Goal: Task Accomplishment & Management: Manage account settings

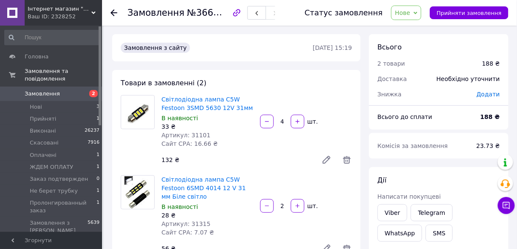
click at [420, 15] on span "Нове" at bounding box center [407, 13] width 30 height 14
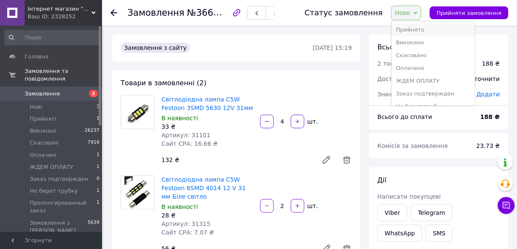
click at [421, 32] on li "Прийнято" at bounding box center [433, 29] width 83 height 13
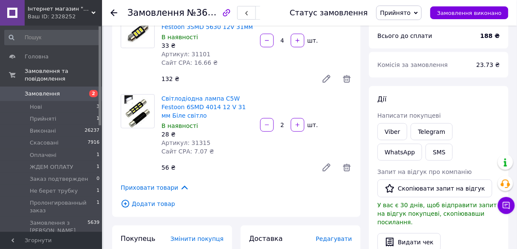
scroll to position [34, 0]
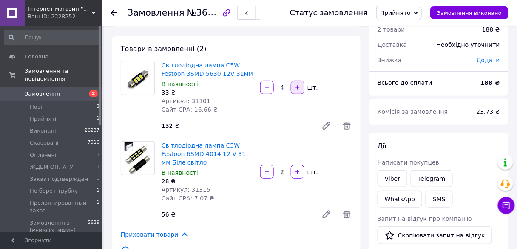
click at [299, 89] on icon "button" at bounding box center [298, 87] width 6 height 6
type input "6"
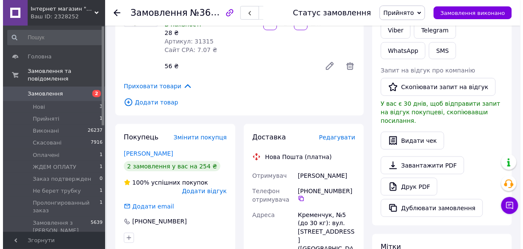
scroll to position [170, 0]
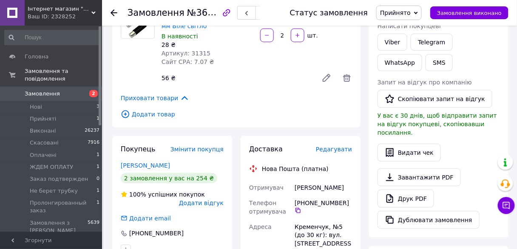
click at [334, 151] on span "Редагувати" at bounding box center [334, 149] width 36 height 7
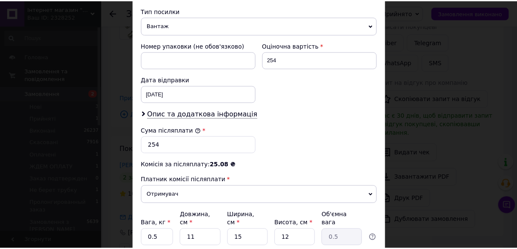
scroll to position [374, 0]
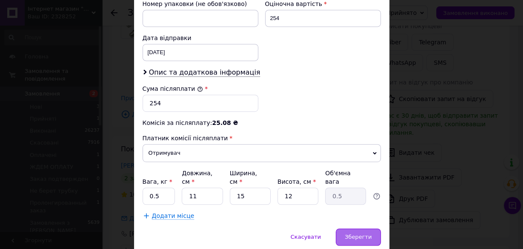
click at [361, 233] on span "Зберегти" at bounding box center [358, 236] width 27 height 6
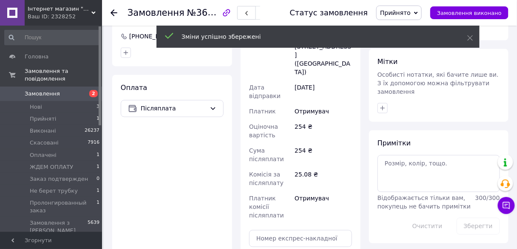
scroll to position [409, 0]
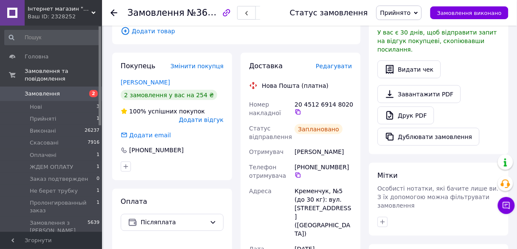
scroll to position [170, 0]
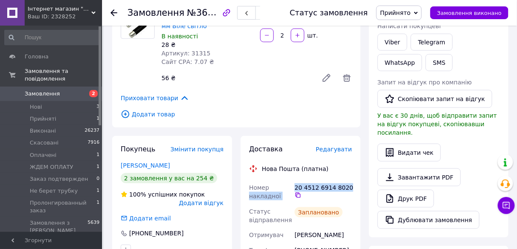
drag, startPoint x: 345, startPoint y: 186, endPoint x: 293, endPoint y: 184, distance: 52.0
drag, startPoint x: 351, startPoint y: 202, endPoint x: 347, endPoint y: 187, distance: 15.8
click at [352, 202] on div "20 4512 6914 8020" at bounding box center [323, 192] width 61 height 24
copy div "20 4512 6914 8020"
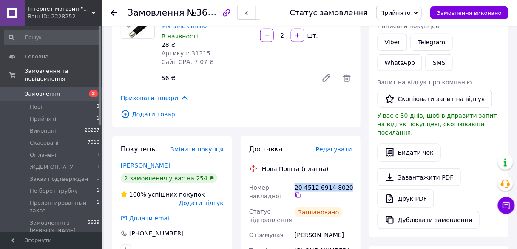
drag, startPoint x: 345, startPoint y: 188, endPoint x: 294, endPoint y: 188, distance: 50.6
click at [294, 188] on div "20 4512 6914 8020" at bounding box center [323, 192] width 61 height 24
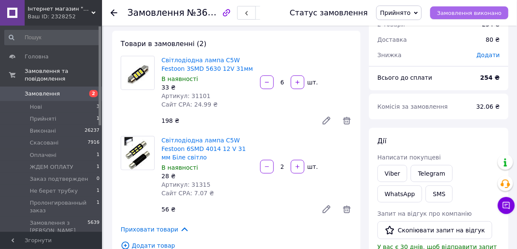
scroll to position [0, 0]
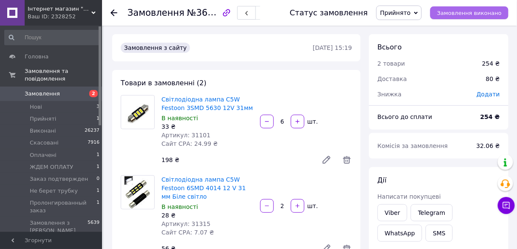
click at [468, 10] on span "Замовлення виконано" at bounding box center [469, 13] width 65 height 6
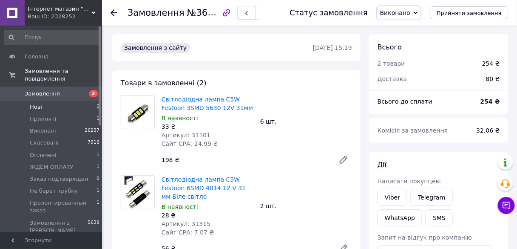
click at [48, 101] on li "Нові 3" at bounding box center [52, 107] width 105 height 12
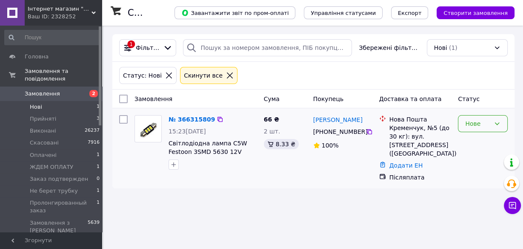
click at [479, 126] on div "Нове" at bounding box center [477, 123] width 25 height 9
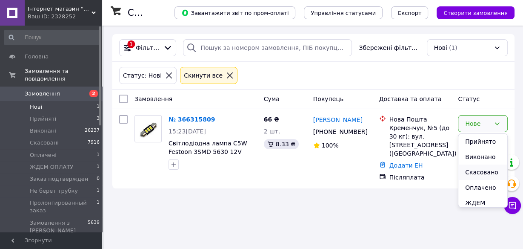
click at [481, 173] on li "Скасовано" at bounding box center [482, 171] width 49 height 15
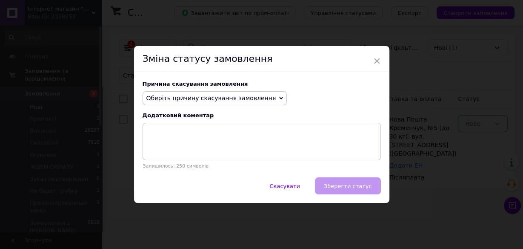
click at [279, 99] on icon at bounding box center [281, 98] width 4 height 4
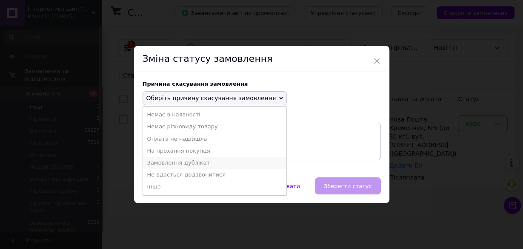
click at [203, 163] on li "Замовлення-дублікат" at bounding box center [215, 163] width 144 height 12
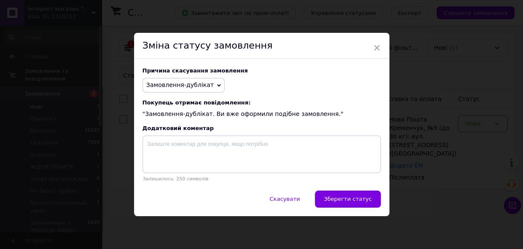
click at [351, 197] on span "Зберегти статус" at bounding box center [348, 198] width 48 height 6
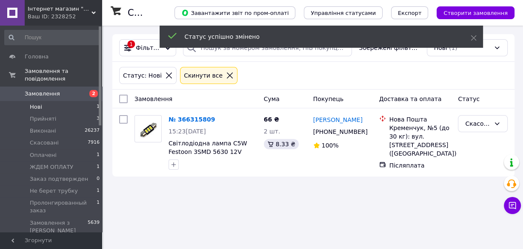
click at [50, 101] on li "Нові 1" at bounding box center [52, 107] width 105 height 12
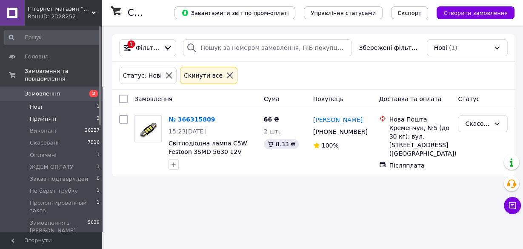
click at [49, 115] on span "Прийняті" at bounding box center [43, 119] width 26 height 8
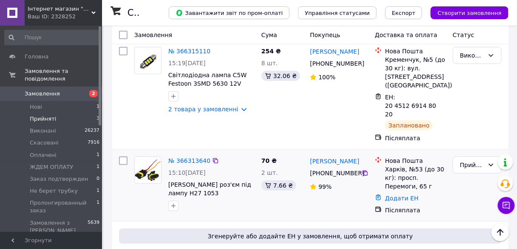
scroll to position [66, 0]
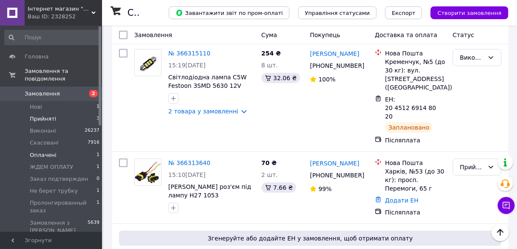
click at [44, 151] on li "Оплачені 1" at bounding box center [52, 155] width 105 height 12
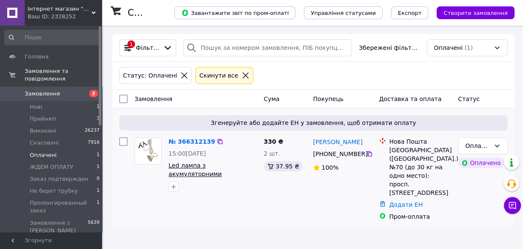
click at [239, 172] on span "Led лампа з акумуляторними затискачами та гачком, лампа від автомобільного акум…" at bounding box center [210, 182] width 82 height 41
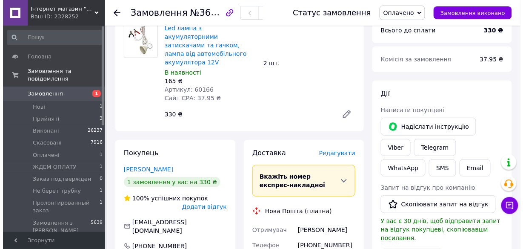
scroll to position [136, 0]
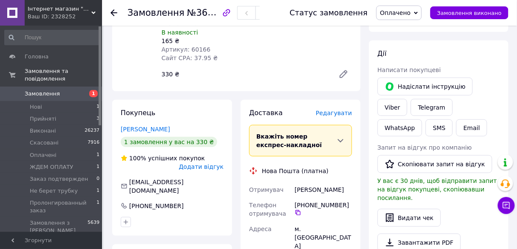
click at [337, 109] on span "Редагувати" at bounding box center [334, 112] width 36 height 7
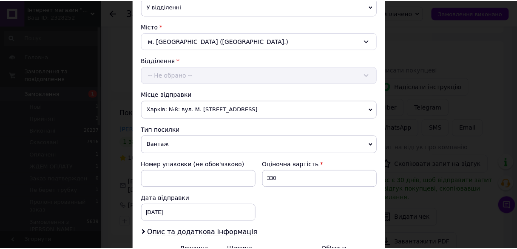
scroll to position [272, 0]
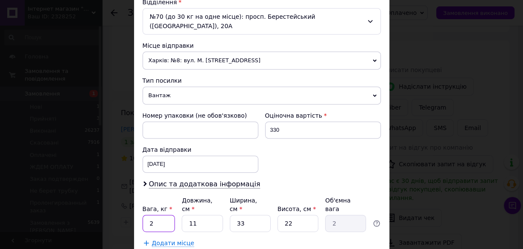
click at [155, 214] on input "2" at bounding box center [159, 222] width 33 height 17
type input "1"
click at [198, 214] on input "11" at bounding box center [202, 222] width 41 height 17
type input "1"
type input "0.18"
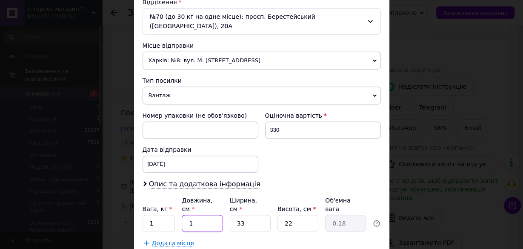
type input "17"
type input "3.09"
type input "17"
click at [243, 214] on input "33" at bounding box center [250, 222] width 41 height 17
type input "3"
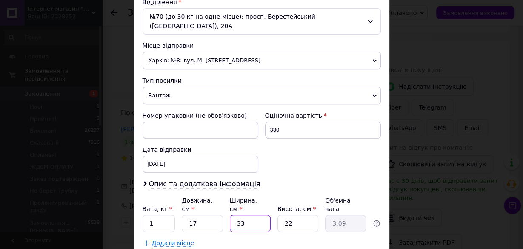
type input "0.28"
type input "1"
type input "0.1"
type input "15"
type input "1.4"
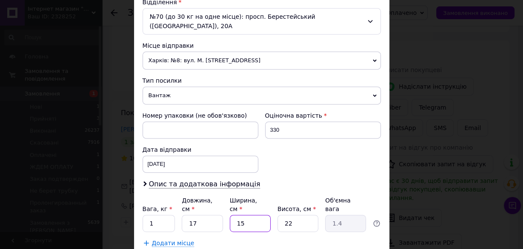
type input "15"
click at [289, 214] on input "22" at bounding box center [297, 222] width 41 height 17
type input "2"
type input "0.13"
type input "1"
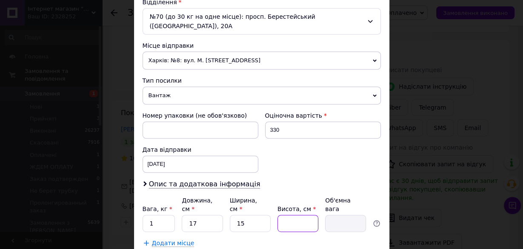
type input "0.1"
type input "15"
type input "0.96"
type input "15"
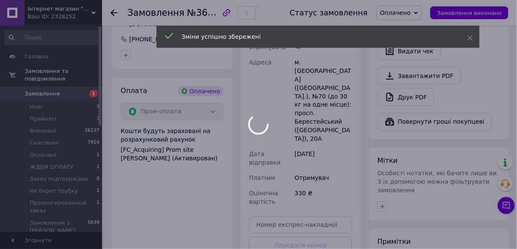
scroll to position [306, 0]
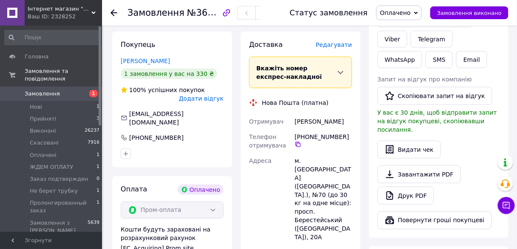
scroll to position [136, 0]
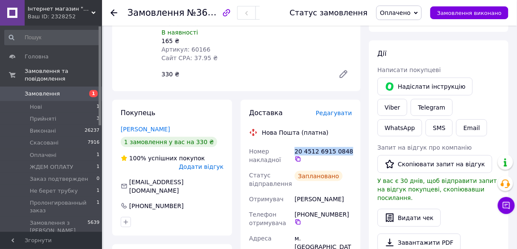
drag, startPoint x: 345, startPoint y: 134, endPoint x: 294, endPoint y: 133, distance: 50.2
click at [294, 143] on div "20 4512 6915 0848" at bounding box center [323, 155] width 61 height 24
copy div "20 4512 6915 0848"
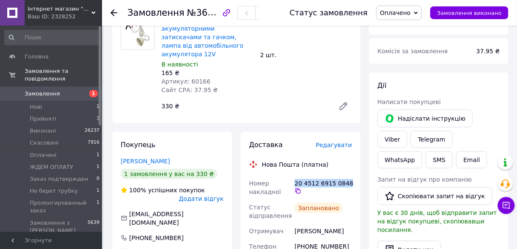
scroll to position [34, 0]
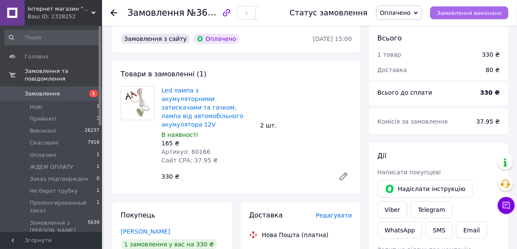
click at [490, 13] on span "Замовлення виконано" at bounding box center [469, 13] width 65 height 6
click at [51, 101] on li "Нові 1" at bounding box center [52, 107] width 105 height 12
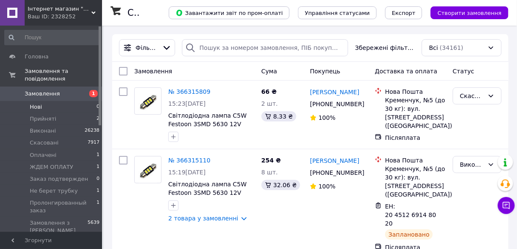
click at [51, 101] on li "Нові 0" at bounding box center [52, 107] width 105 height 12
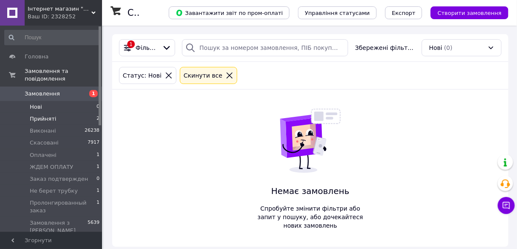
click at [54, 113] on li "Прийняті 2" at bounding box center [52, 119] width 105 height 12
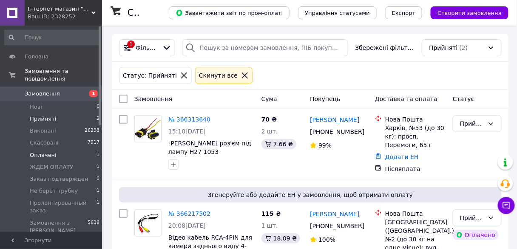
click at [54, 149] on li "Оплачені 1" at bounding box center [52, 155] width 105 height 12
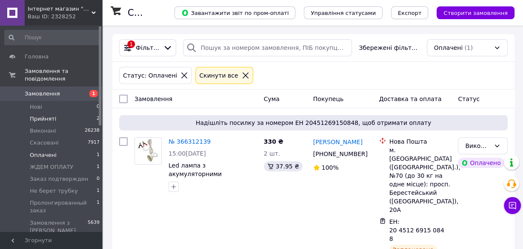
click at [63, 113] on li "Прийняті 2" at bounding box center [52, 119] width 105 height 12
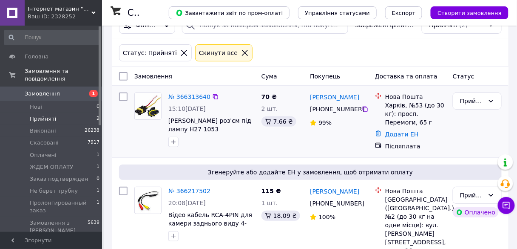
scroll to position [42, 0]
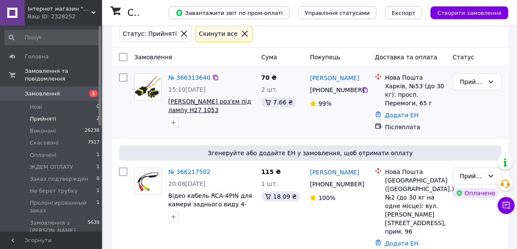
click at [210, 102] on span "[PERSON_NAME] роз'єм під лампу H27 1053" at bounding box center [210, 105] width 83 height 15
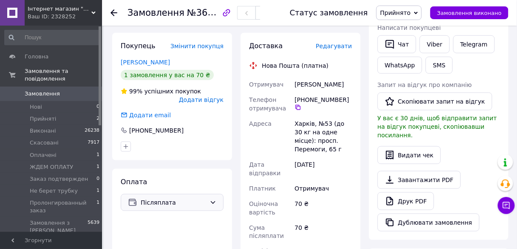
scroll to position [170, 0]
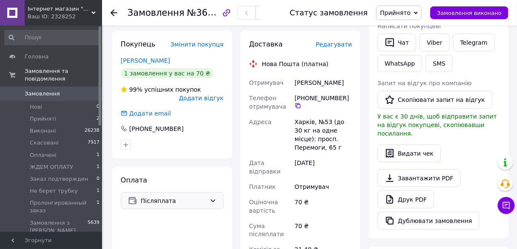
click at [186, 198] on span "Післяплата" at bounding box center [174, 200] width 66 height 9
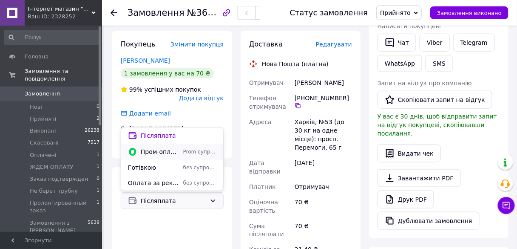
click at [170, 151] on span "Пром-оплата" at bounding box center [160, 151] width 39 height 9
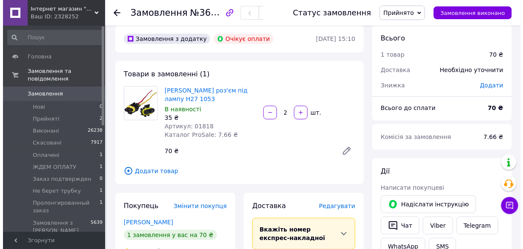
scroll to position [0, 0]
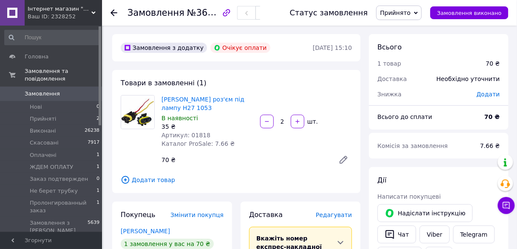
click at [411, 9] on span "Прийнято" at bounding box center [395, 12] width 31 height 7
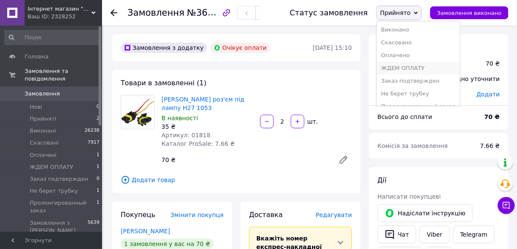
click at [418, 69] on li "ЖДЕМ ОПЛАТУ" at bounding box center [418, 68] width 83 height 13
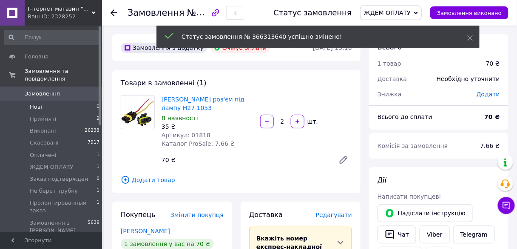
click at [51, 101] on li "Нові 0" at bounding box center [52, 107] width 105 height 12
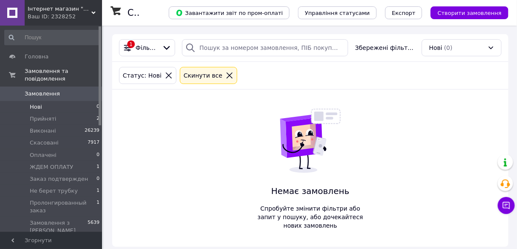
click at [46, 101] on li "Нові 0" at bounding box center [52, 107] width 105 height 12
click at [54, 113] on li "Прийняті 2" at bounding box center [52, 119] width 105 height 12
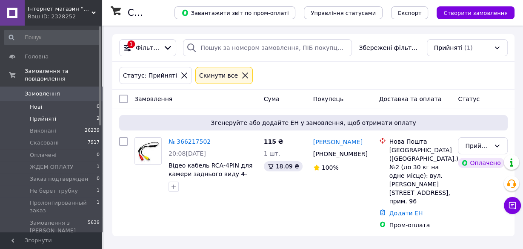
click at [52, 101] on li "Нові 0" at bounding box center [52, 107] width 105 height 12
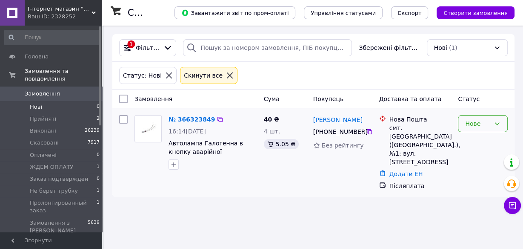
click at [482, 126] on div "Нове" at bounding box center [477, 123] width 25 height 9
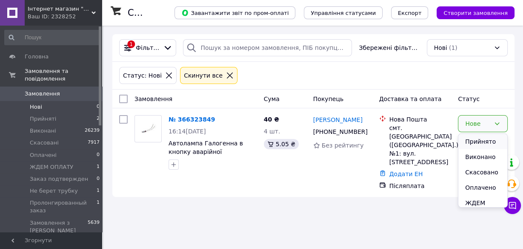
click at [476, 139] on li "Прийнято" at bounding box center [482, 141] width 49 height 15
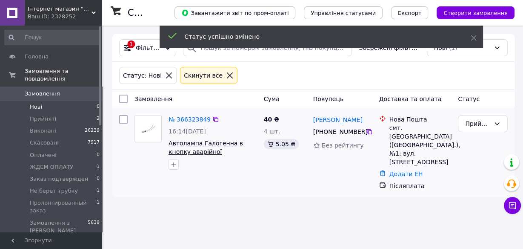
click at [228, 145] on span "Автолампа Галогенна в кнопку аварійної сигналізації 3,2*7,55mm нитка Т3 12V Біла" at bounding box center [207, 156] width 77 height 32
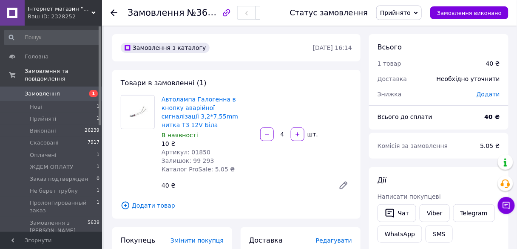
click at [411, 16] on span "Прийнято" at bounding box center [395, 12] width 31 height 7
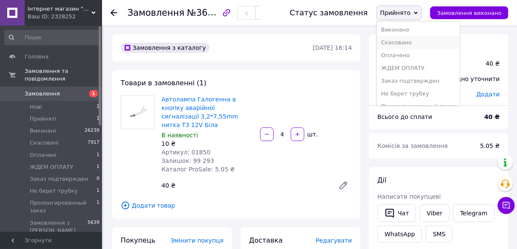
click at [412, 42] on li "Скасовано" at bounding box center [418, 42] width 83 height 13
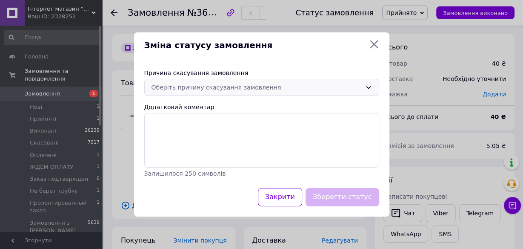
click at [364, 89] on div "Оберіть причину скасування замовлення" at bounding box center [261, 87] width 235 height 17
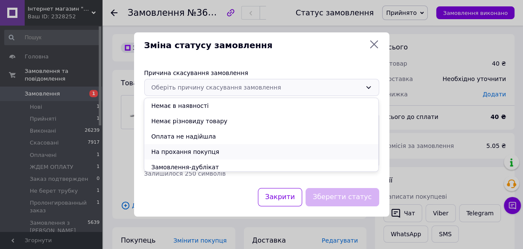
click at [214, 150] on li "На прохання покупця" at bounding box center [261, 151] width 234 height 15
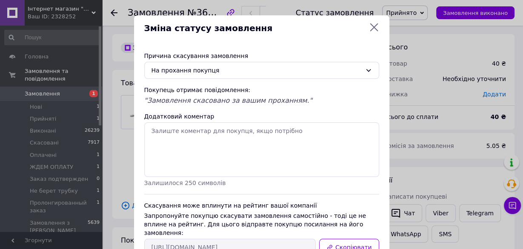
scroll to position [51, 0]
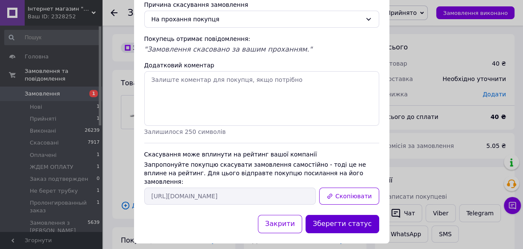
click at [348, 214] on button "Зберегти статус" at bounding box center [343, 223] width 74 height 18
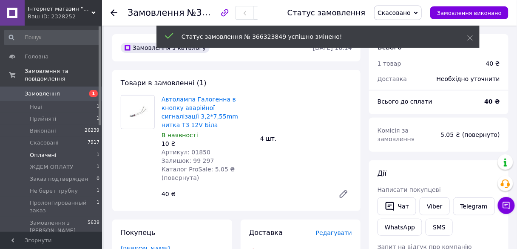
click at [57, 149] on li "Оплачені 1" at bounding box center [52, 155] width 105 height 12
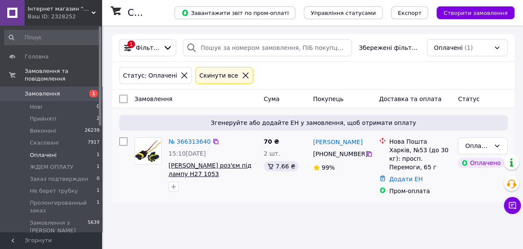
click at [229, 167] on span "[PERSON_NAME] роз'єм під лампу H27 1053" at bounding box center [210, 169] width 83 height 15
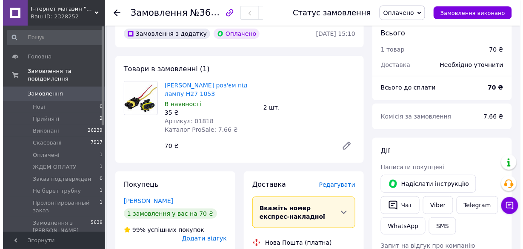
scroll to position [136, 0]
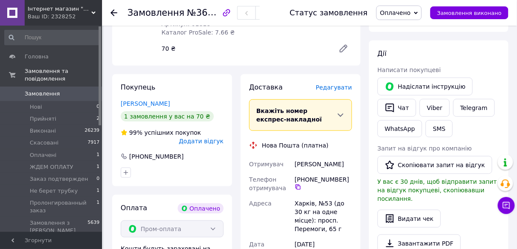
click at [332, 89] on span "Редагувати" at bounding box center [334, 87] width 36 height 7
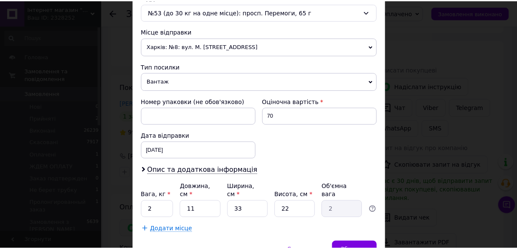
scroll to position [312, 0]
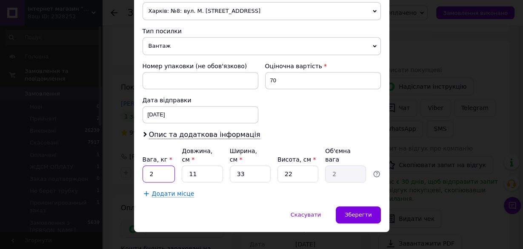
click at [156, 165] on input "2" at bounding box center [159, 173] width 33 height 17
type input "0.5"
click at [210, 165] on input "11" at bounding box center [202, 173] width 41 height 17
type input "1"
type input "0.18"
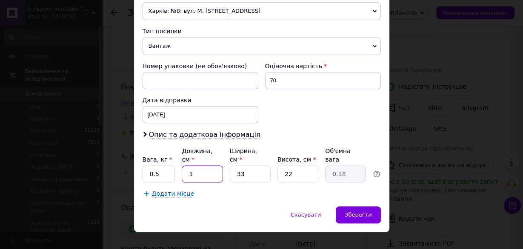
type input "16"
type input "2.9"
type input "16"
type input "3"
type input "0.26"
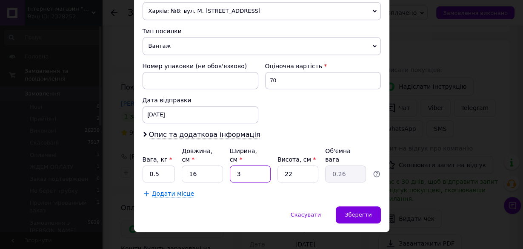
click at [245, 165] on input "3" at bounding box center [250, 173] width 41 height 17
type input "1"
type input "0.1"
type input "11"
type input "0.97"
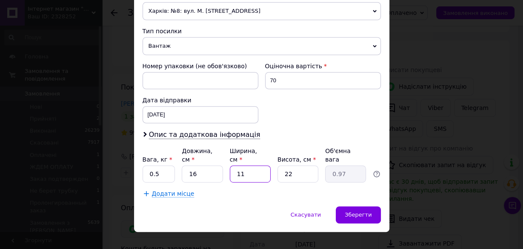
type input "11"
click at [292, 165] on input "22" at bounding box center [297, 173] width 41 height 17
type input "2"
type input "0.1"
type input "1"
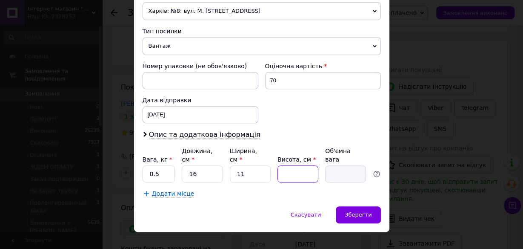
type input "0.1"
type input "11"
type input "0.48"
type input "11"
click at [360, 211] on span "Зберегти" at bounding box center [358, 214] width 27 height 6
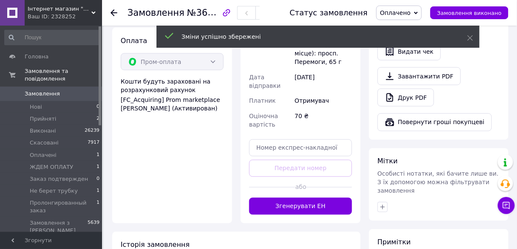
scroll to position [340, 0]
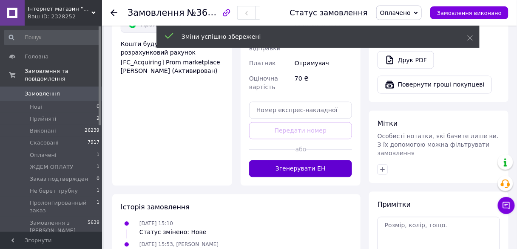
click at [310, 162] on button "Згенерувати ЕН" at bounding box center [300, 168] width 103 height 17
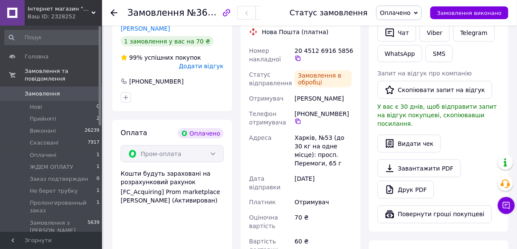
scroll to position [170, 0]
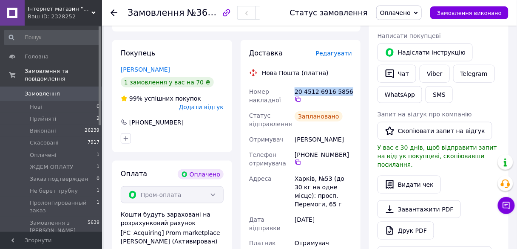
drag, startPoint x: 344, startPoint y: 93, endPoint x: 294, endPoint y: 86, distance: 50.4
click at [294, 86] on div "20 4512 6916 5856" at bounding box center [323, 96] width 61 height 24
copy div "20 4512 6916 5856"
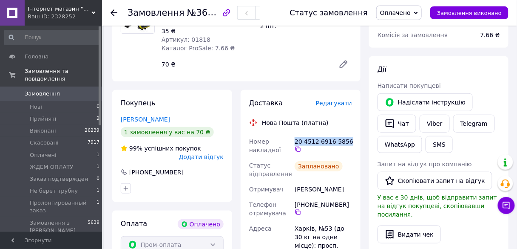
scroll to position [68, 0]
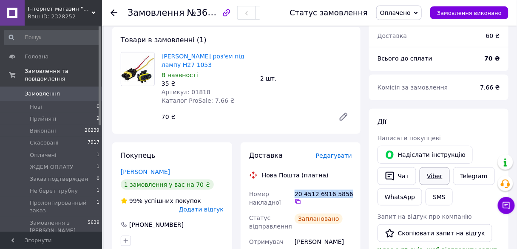
click at [431, 174] on link "Viber" at bounding box center [435, 176] width 30 height 18
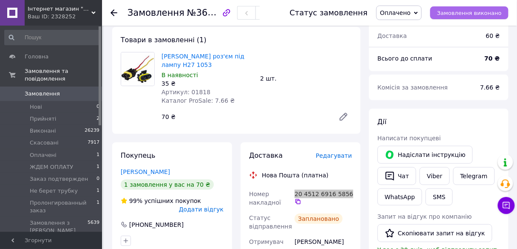
click at [457, 18] on button "Замовлення виконано" at bounding box center [470, 12] width 78 height 13
